Goal: Contribute content: Add original content to the website for others to see

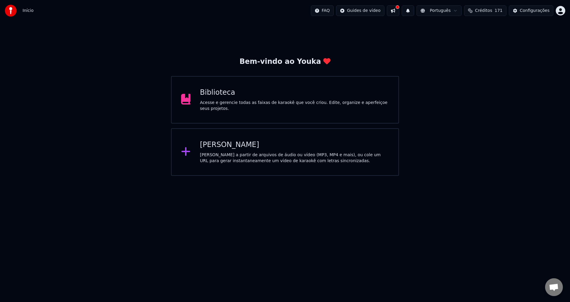
click at [235, 150] on div "Criar Karaokê Crie karaokê a partir de arquivos de áudio ou vídeo (MP3, MP4 e m…" at bounding box center [294, 152] width 189 height 24
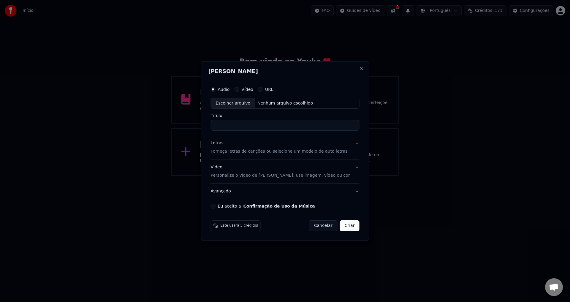
click at [239, 89] on button "Vídeo" at bounding box center [236, 89] width 5 height 5
click at [277, 103] on div "Nenhum arquivo escolhido" at bounding box center [285, 103] width 60 height 6
drag, startPoint x: 301, startPoint y: 126, endPoint x: 255, endPoint y: 126, distance: 46.0
click at [255, 126] on input "**********" at bounding box center [285, 125] width 149 height 11
type input "**********"
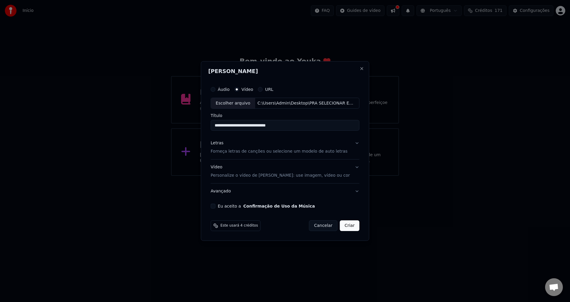
click at [271, 153] on p "Forneça letras de canções ou selecione um modelo de auto letras" at bounding box center [279, 152] width 137 height 6
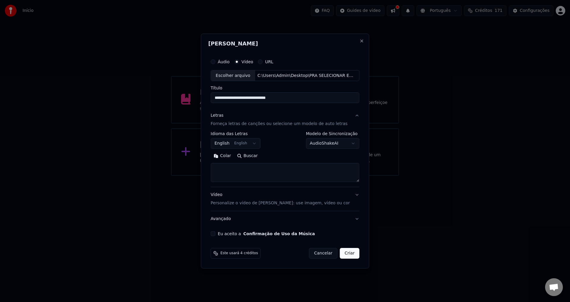
drag, startPoint x: 348, startPoint y: 182, endPoint x: 347, endPoint y: 175, distance: 6.6
click at [347, 193] on div "**********" at bounding box center [285, 167] width 149 height 119
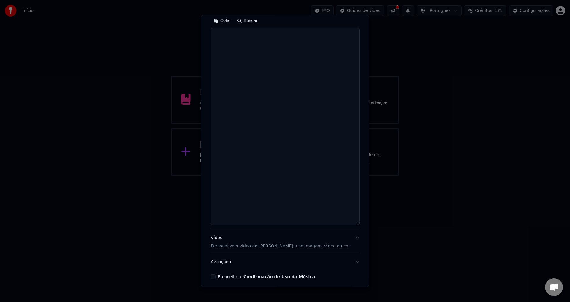
scroll to position [141, 0]
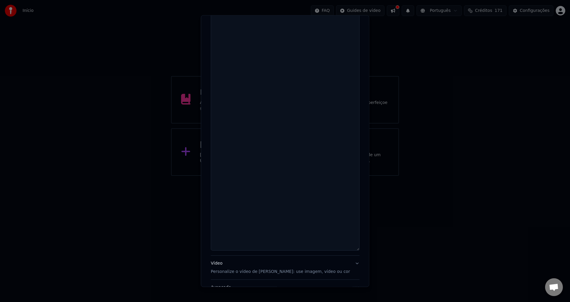
drag, startPoint x: 354, startPoint y: 181, endPoint x: 356, endPoint y: 250, distance: 68.9
click at [356, 250] on div "**********" at bounding box center [285, 151] width 168 height 272
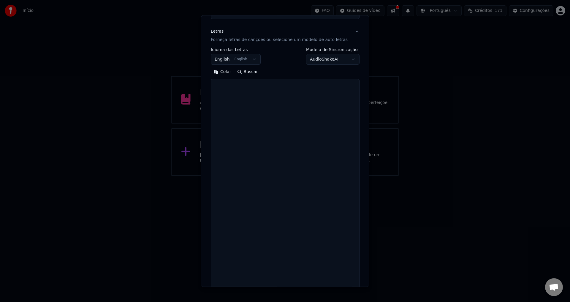
scroll to position [52, 0]
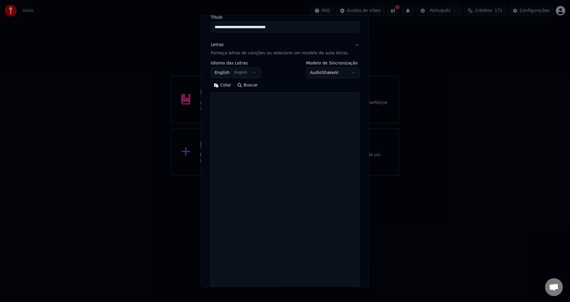
paste textarea "**********"
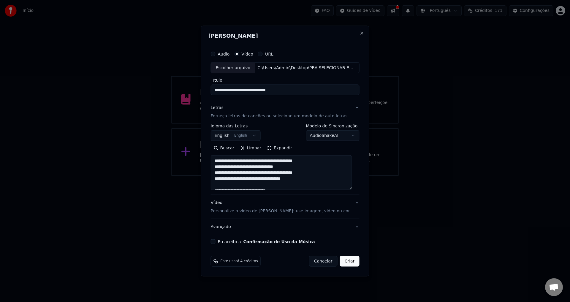
scroll to position [0, 0]
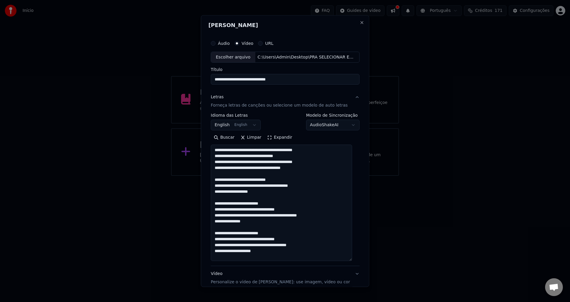
drag, startPoint x: 351, startPoint y: 199, endPoint x: 355, endPoint y: 260, distance: 60.7
click at [355, 260] on div "**********" at bounding box center [284, 176] width 153 height 283
drag, startPoint x: 216, startPoint y: 180, endPoint x: 290, endPoint y: 251, distance: 102.0
click at [290, 251] on textarea "**********" at bounding box center [281, 203] width 141 height 116
click at [262, 250] on textarea "**********" at bounding box center [281, 203] width 141 height 116
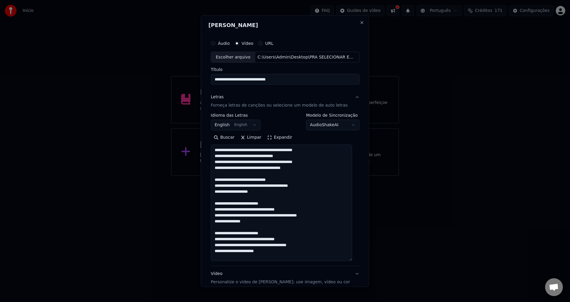
scroll to position [5, 0]
paste textarea "**********"
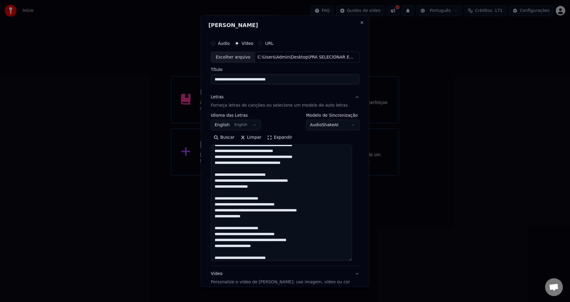
scroll to position [76, 0]
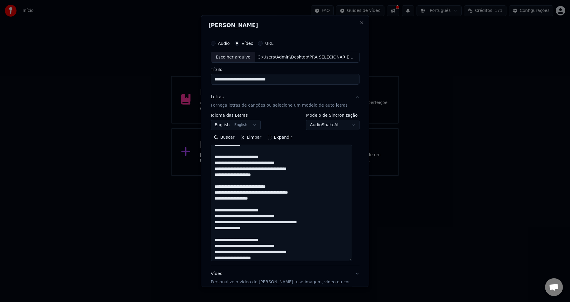
type textarea "**********"
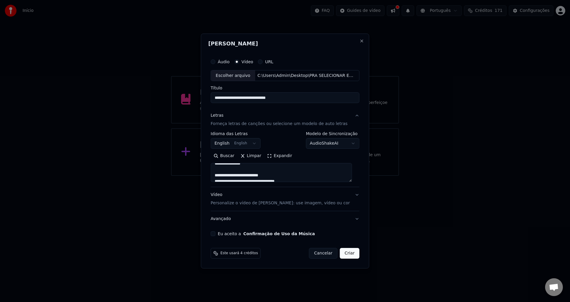
drag, startPoint x: 352, startPoint y: 259, endPoint x: 359, endPoint y: 174, distance: 85.7
click at [359, 174] on div "**********" at bounding box center [285, 151] width 168 height 235
click at [271, 204] on p "Personalize o vídeo de [PERSON_NAME]: use imagem, vídeo ou cor" at bounding box center [280, 203] width 139 height 6
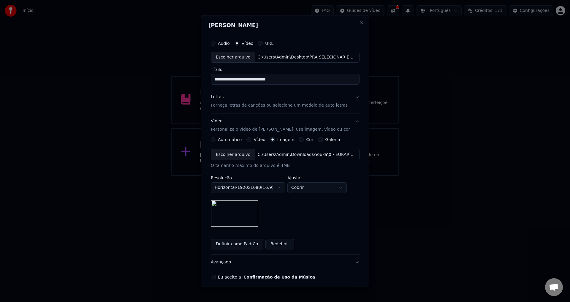
click at [250, 208] on img at bounding box center [234, 213] width 47 height 27
click at [244, 243] on button "Definir como Padrão" at bounding box center [237, 244] width 52 height 11
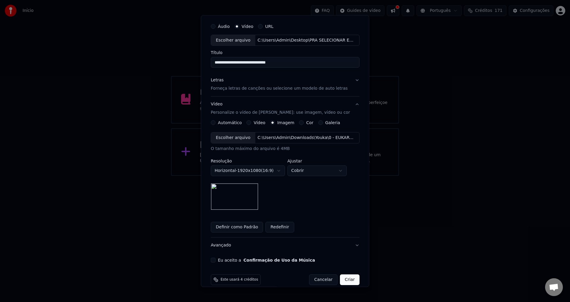
scroll to position [25, 0]
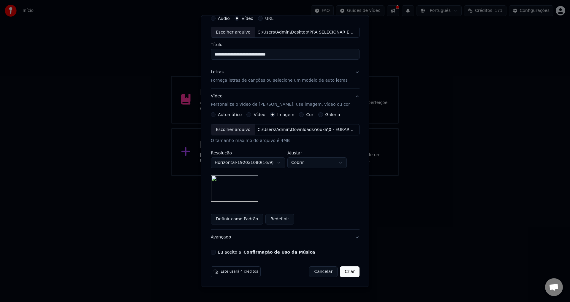
click at [215, 253] on button "Eu aceito a Confirmação de Uso da Música" at bounding box center [213, 252] width 5 height 5
click at [342, 272] on button "Criar" at bounding box center [350, 272] width 20 height 11
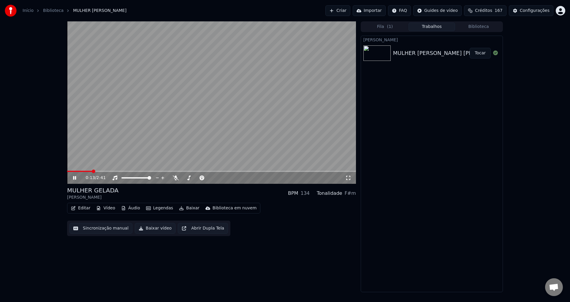
drag, startPoint x: 91, startPoint y: 172, endPoint x: 70, endPoint y: 171, distance: 20.2
click at [70, 171] on div "0:13 / 2:41" at bounding box center [211, 177] width 289 height 13
click at [70, 172] on span at bounding box center [80, 171] width 27 height 1
click at [154, 94] on video at bounding box center [211, 102] width 289 height 162
click at [81, 208] on button "Editar" at bounding box center [81, 208] width 24 height 8
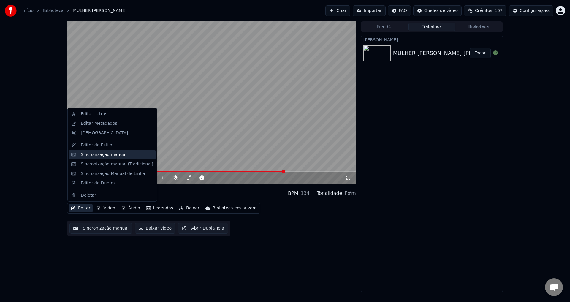
click at [98, 156] on div "Sincronização manual" at bounding box center [104, 155] width 46 height 6
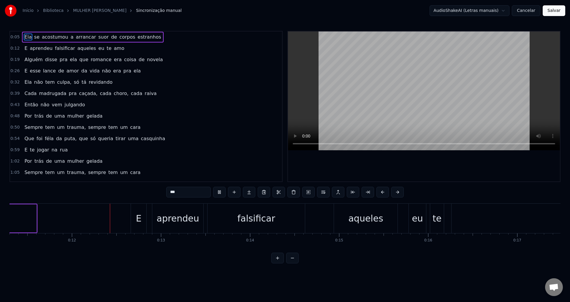
scroll to position [0, 1006]
click at [423, 86] on video at bounding box center [424, 90] width 272 height 119
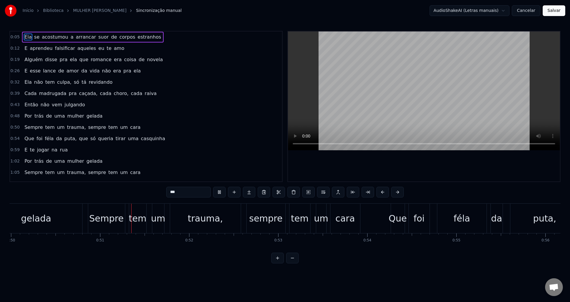
scroll to position [0, 4479]
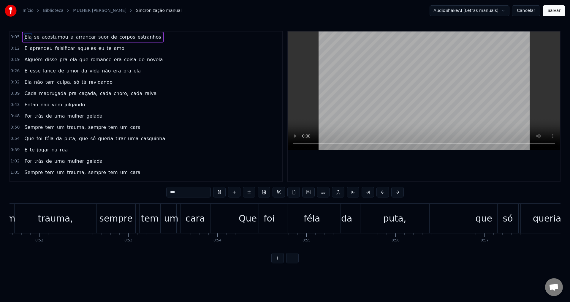
click at [442, 101] on video at bounding box center [424, 90] width 272 height 119
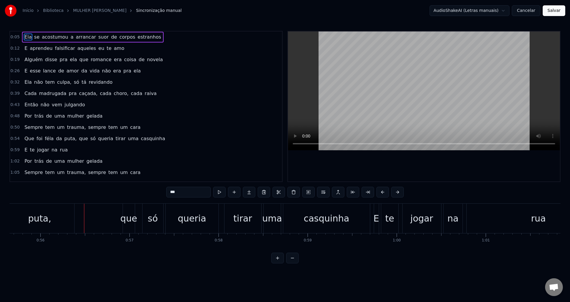
scroll to position [0, 4976]
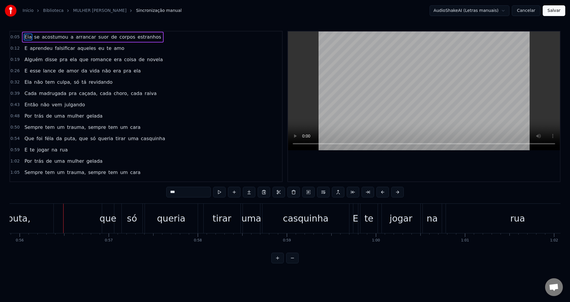
click at [151, 219] on div "queria" at bounding box center [171, 218] width 53 height 29
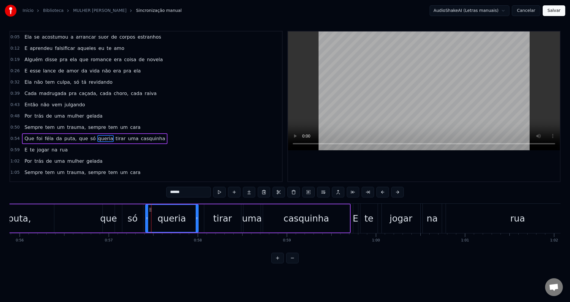
scroll to position [32, 0]
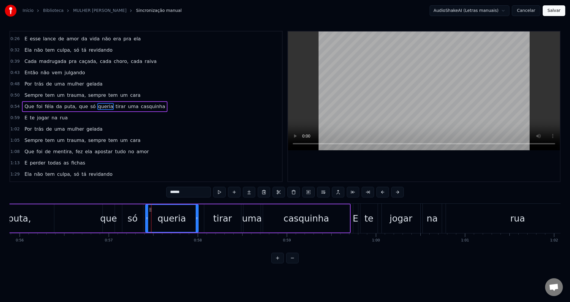
click at [132, 213] on div "só" at bounding box center [133, 218] width 10 height 13
type input "**"
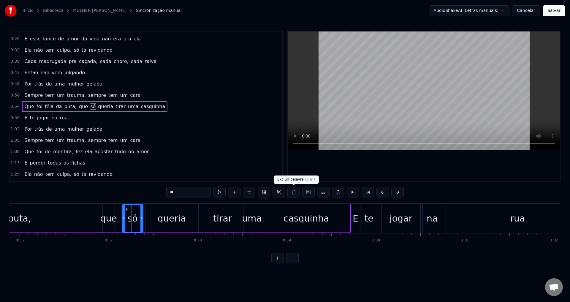
click at [293, 192] on button at bounding box center [293, 192] width 12 height 11
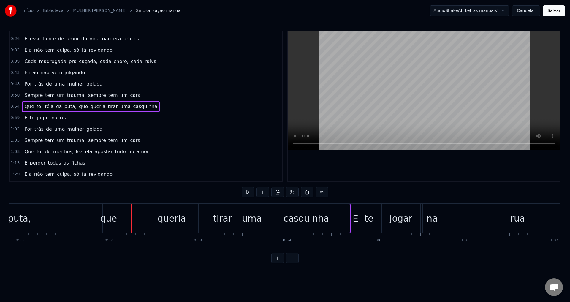
click at [112, 223] on div "que" at bounding box center [108, 218] width 17 height 13
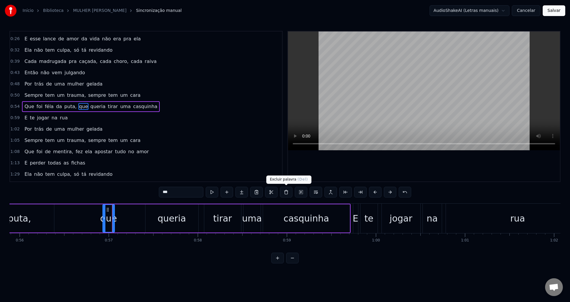
click at [286, 193] on button at bounding box center [286, 192] width 12 height 11
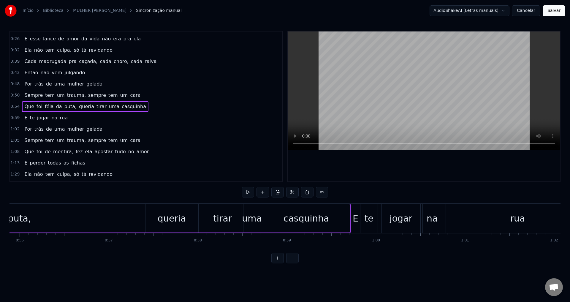
click at [152, 220] on div "queria" at bounding box center [171, 218] width 53 height 28
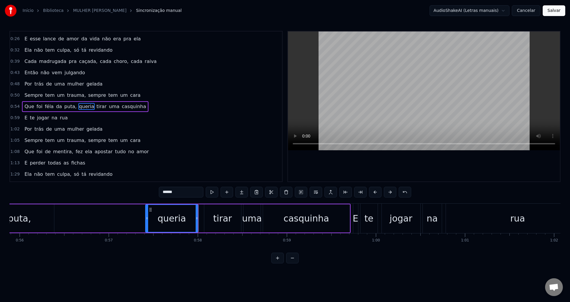
click at [163, 192] on input "******" at bounding box center [181, 192] width 45 height 11
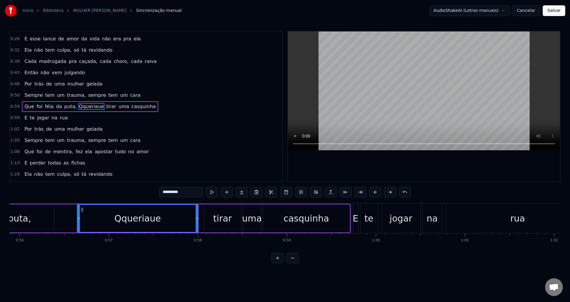
drag, startPoint x: 147, startPoint y: 218, endPoint x: 79, endPoint y: 221, distance: 68.3
click at [79, 221] on div at bounding box center [78, 218] width 2 height 27
click at [165, 193] on input "*********" at bounding box center [181, 192] width 45 height 11
click at [184, 191] on input "*********" at bounding box center [181, 192] width 45 height 11
type input "*"
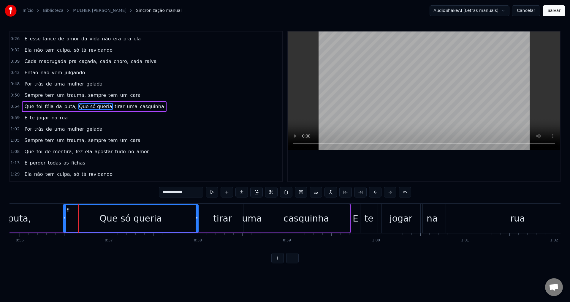
drag, startPoint x: 79, startPoint y: 218, endPoint x: 65, endPoint y: 230, distance: 18.3
click at [65, 230] on div at bounding box center [65, 218] width 2 height 27
drag, startPoint x: 65, startPoint y: 219, endPoint x: 112, endPoint y: 218, distance: 47.5
click at [112, 218] on icon at bounding box center [112, 218] width 2 height 5
drag, startPoint x: 112, startPoint y: 217, endPoint x: 104, endPoint y: 220, distance: 8.9
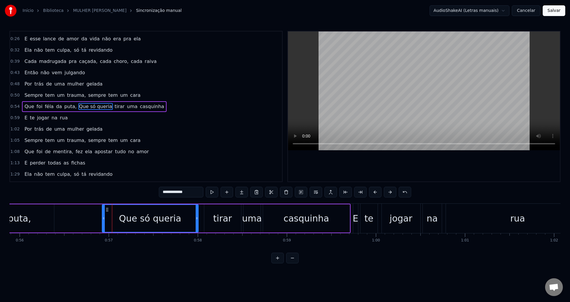
click at [104, 220] on icon at bounding box center [103, 218] width 2 height 5
type input "**********"
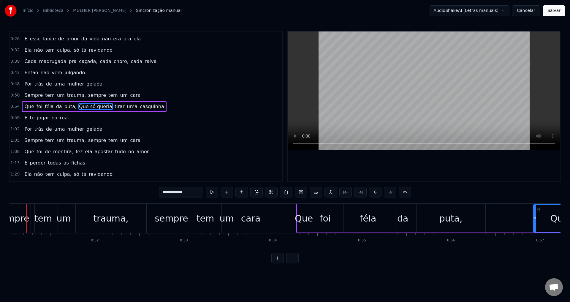
scroll to position [0, 4532]
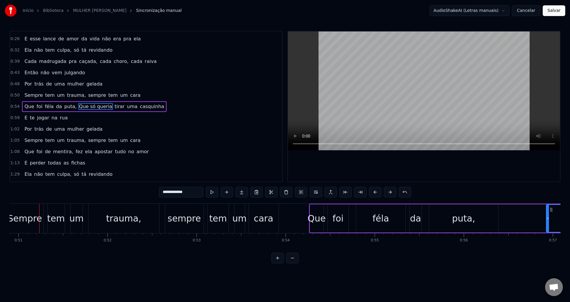
click at [377, 95] on video at bounding box center [424, 90] width 272 height 119
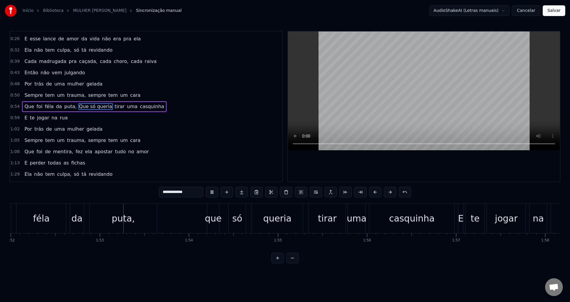
scroll to position [0, 9993]
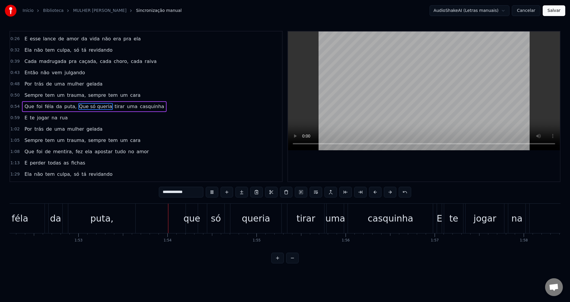
click at [464, 89] on video at bounding box center [424, 90] width 272 height 119
click at [193, 220] on div "que" at bounding box center [191, 218] width 17 height 13
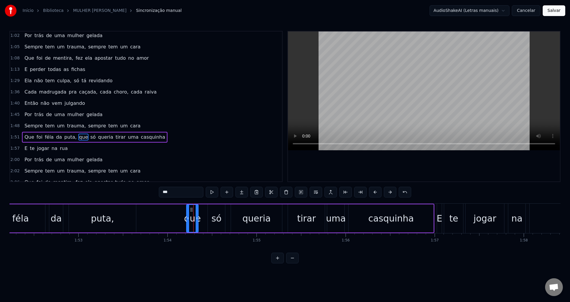
scroll to position [143, 0]
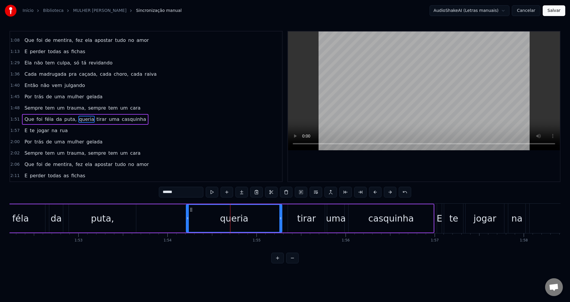
drag, startPoint x: 232, startPoint y: 218, endPoint x: 187, endPoint y: 225, distance: 45.4
click at [187, 225] on div at bounding box center [187, 218] width 2 height 27
click at [163, 193] on input "******" at bounding box center [181, 192] width 45 height 11
type input "*"
type input "**********"
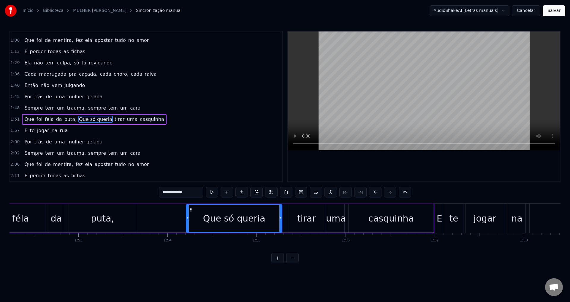
click at [385, 115] on video at bounding box center [424, 90] width 272 height 119
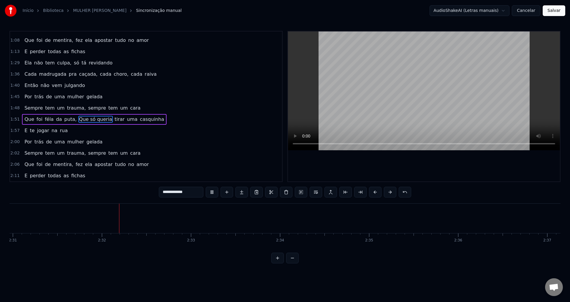
scroll to position [0, 13471]
click at [437, 97] on video at bounding box center [424, 90] width 272 height 119
click at [417, 102] on video at bounding box center [424, 90] width 272 height 119
click at [552, 11] on button "Salvar" at bounding box center [554, 10] width 23 height 11
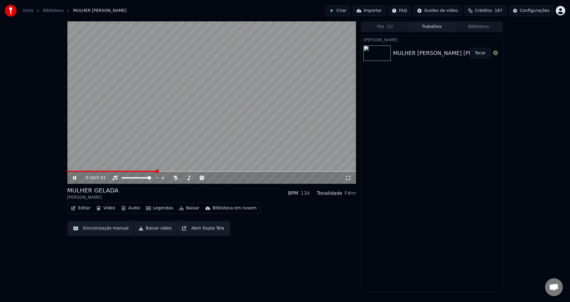
click at [157, 172] on span at bounding box center [211, 171] width 289 height 1
click at [174, 172] on span at bounding box center [126, 171] width 118 height 1
click at [169, 172] on span at bounding box center [118, 171] width 102 height 1
click at [249, 81] on video at bounding box center [211, 102] width 289 height 162
click at [336, 172] on span at bounding box center [211, 171] width 289 height 1
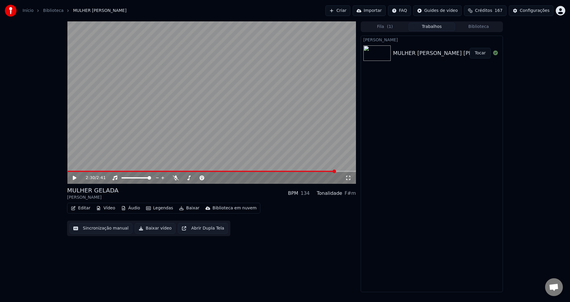
click at [73, 180] on icon at bounding box center [79, 177] width 14 height 5
click at [227, 117] on video at bounding box center [211, 102] width 289 height 162
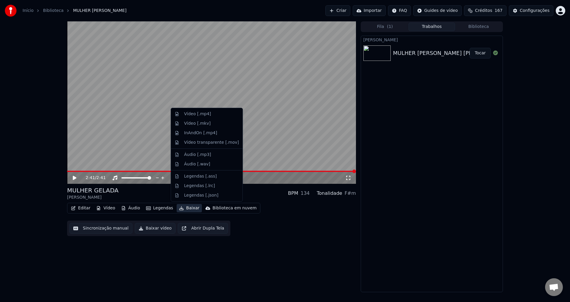
click at [184, 208] on button "Baixar" at bounding box center [189, 208] width 25 height 8
click at [200, 115] on div "Vídeo [.mp4]" at bounding box center [197, 114] width 27 height 6
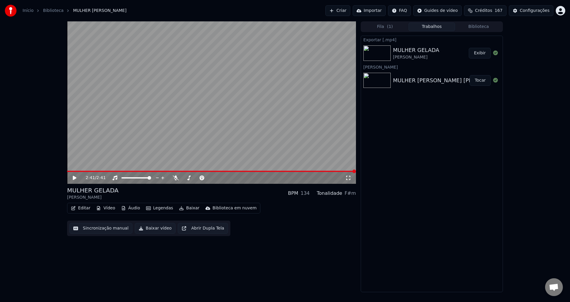
drag, startPoint x: 422, startPoint y: 116, endPoint x: 422, endPoint y: 148, distance: 31.5
click at [422, 124] on div "Exportar [.mp4] MULHER [PERSON_NAME] BRITO Exibir [PERSON_NAME] MULHER [PERSON_…" at bounding box center [432, 164] width 142 height 256
click at [478, 54] on button "Exibir" at bounding box center [480, 53] width 22 height 11
